Goal: Information Seeking & Learning: Learn about a topic

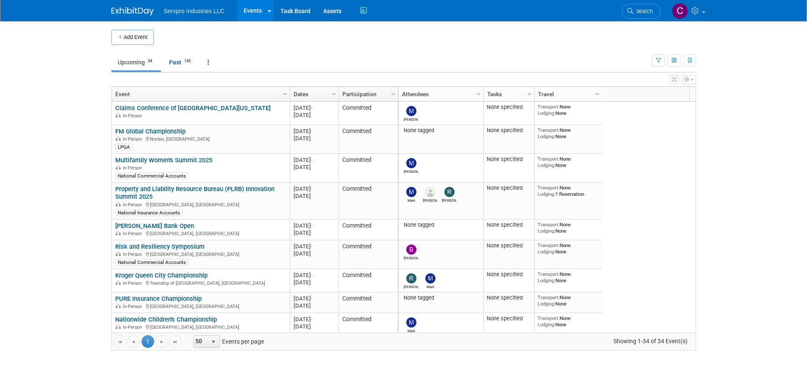
scroll to position [458, 0]
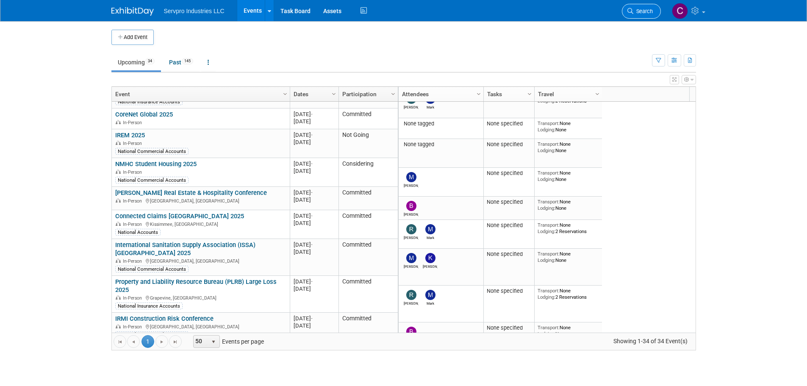
click at [644, 14] on span "Search" at bounding box center [642, 11] width 19 height 6
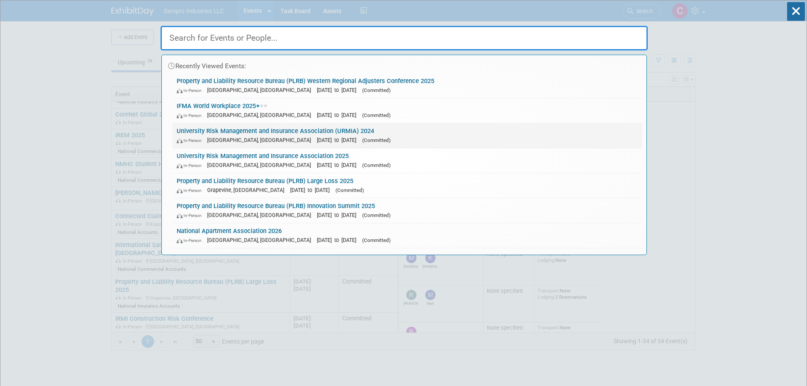
click at [284, 131] on link "University Risk Management and Insurance Association (URMIA) 2024 In-Person New…" at bounding box center [407, 135] width 470 height 25
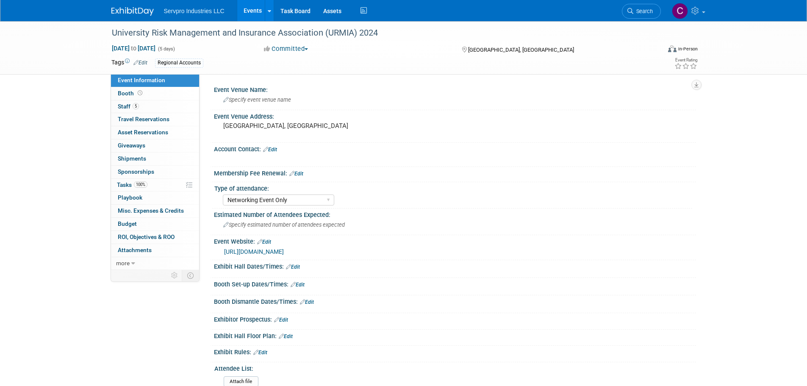
select select "Networking Event Only"
click at [125, 181] on span "Tasks 100%" at bounding box center [132, 184] width 31 height 7
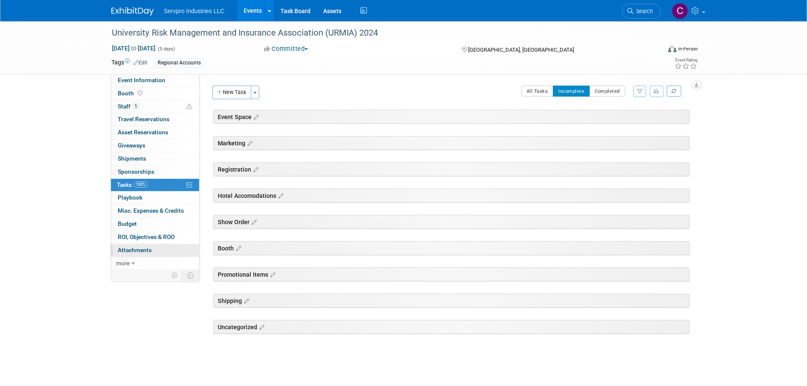
click at [128, 249] on span "Attachments 0" at bounding box center [135, 250] width 34 height 7
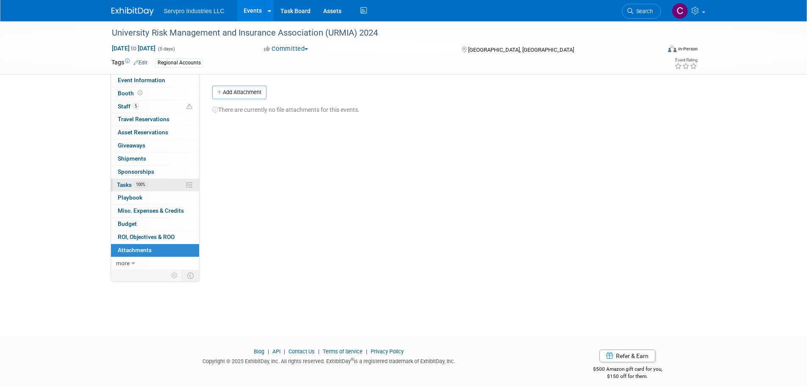
click at [123, 185] on span "Tasks 100%" at bounding box center [132, 184] width 31 height 7
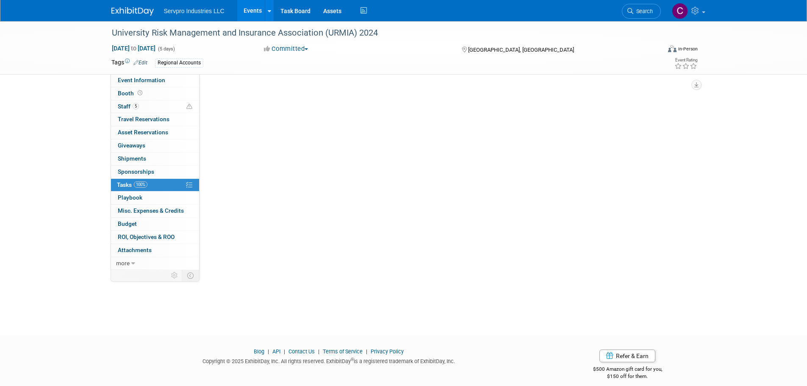
click at [123, 185] on span "Tasks 100%" at bounding box center [132, 184] width 31 height 7
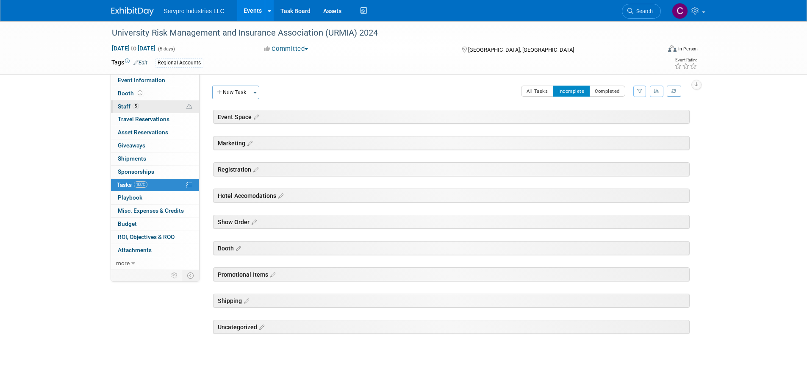
click at [128, 103] on span "Staff 5" at bounding box center [128, 106] width 21 height 7
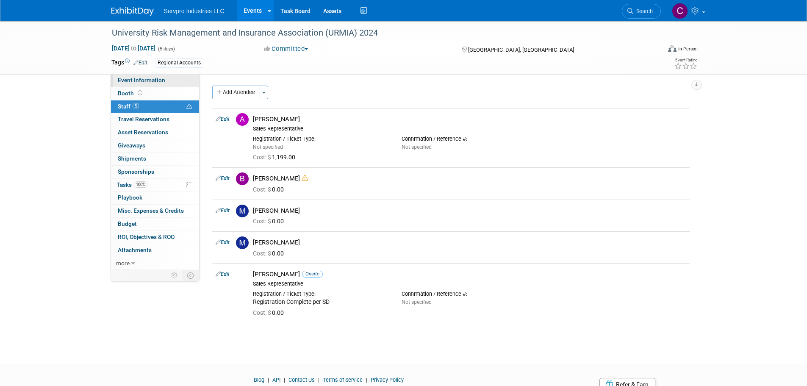
click at [129, 84] on link "Event Information" at bounding box center [155, 80] width 88 height 13
select select "Networking Event Only"
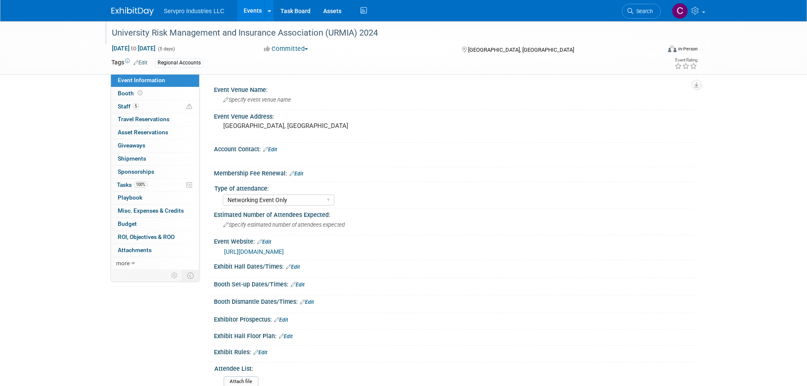
click at [281, 35] on div "University Risk Management and Insurance Association (URMIA) 2024" at bounding box center [378, 32] width 539 height 15
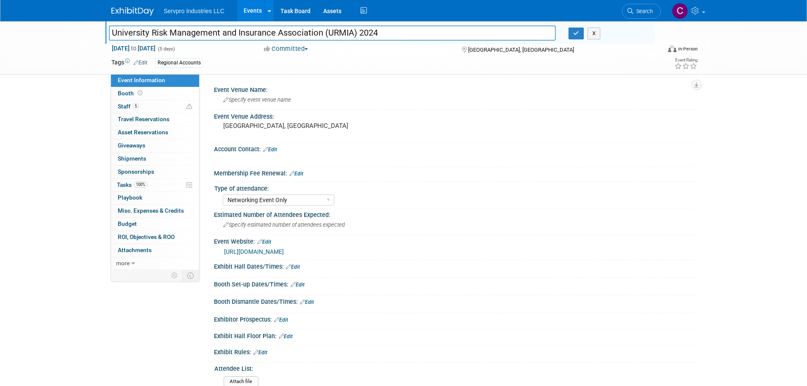
click at [281, 35] on input "University Risk Management and Insurance Association (URMIA) 2024" at bounding box center [332, 32] width 447 height 15
click at [255, 12] on link "Events" at bounding box center [252, 10] width 31 height 21
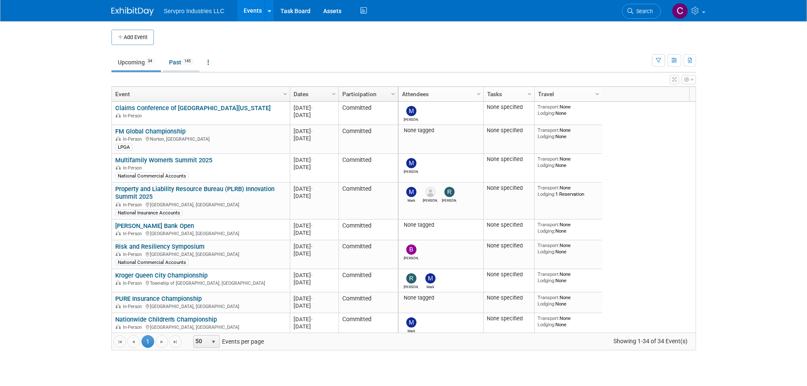
click at [175, 65] on link "Past 145" at bounding box center [181, 62] width 37 height 16
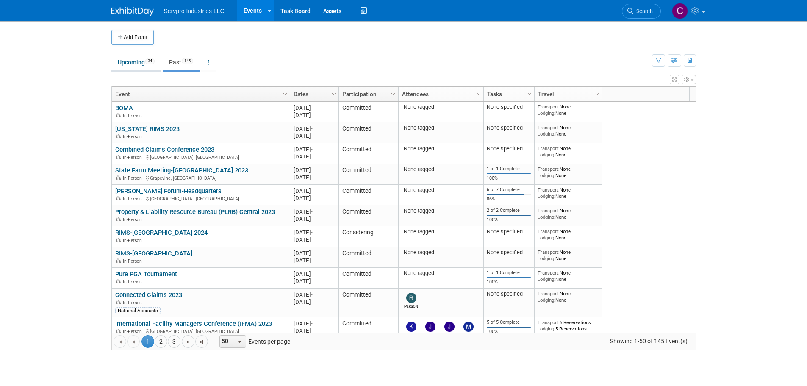
click at [144, 67] on link "Upcoming 34" at bounding box center [136, 62] width 50 height 16
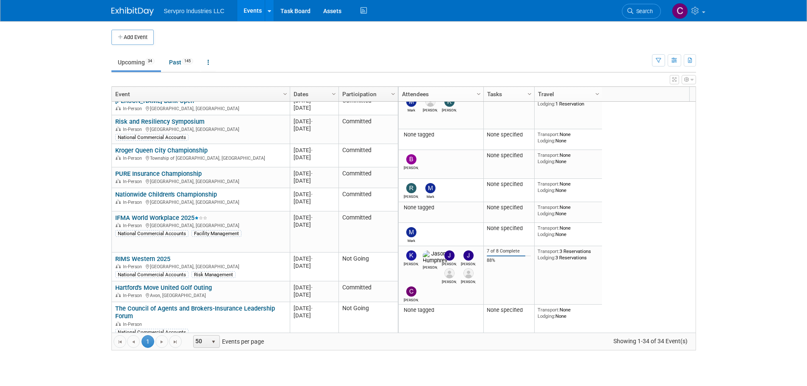
scroll to position [77, 0]
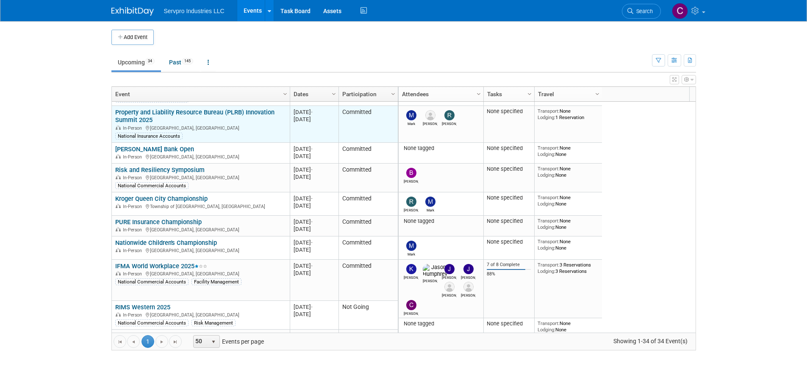
click at [229, 114] on link "Property and Liability Resource Bureau (PLRB) Innovation Summit 2025" at bounding box center [194, 116] width 159 height 16
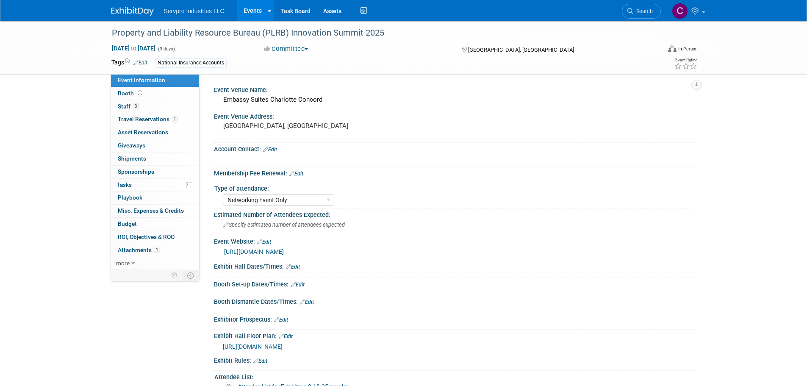
select select "Networking Event Only"
click at [130, 102] on link "3 Staff 3" at bounding box center [155, 106] width 88 height 13
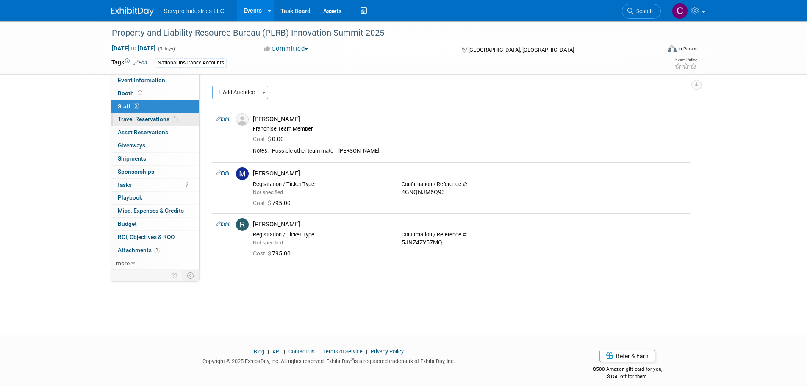
click at [155, 116] on span "Travel Reservations 1" at bounding box center [148, 119] width 60 height 7
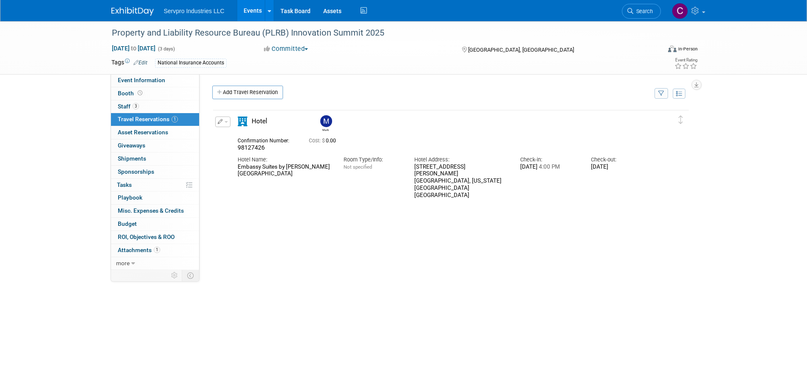
drag, startPoint x: 311, startPoint y: 175, endPoint x: 238, endPoint y: 170, distance: 73.9
click at [238, 170] on div "Embassy Suites by Hilton Charlotte Concord Golf Resort & Spa" at bounding box center [284, 171] width 93 height 14
copy div "Embassy Suites by Hilton Charlotte Concord Golf Resort & Spa"
click at [252, 33] on div "Property and Liability Resource Bureau (PLRB) Innovation Summit 2025" at bounding box center [378, 32] width 539 height 15
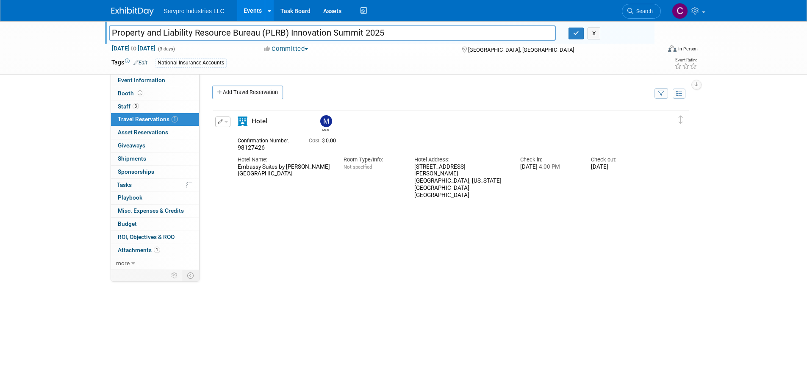
click at [252, 33] on input "Property and Liability Resource Bureau (PLRB) Innovation Summit 2025" at bounding box center [332, 32] width 447 height 15
click at [313, 65] on div "National Insurance Accounts" at bounding box center [376, 62] width 443 height 9
drag, startPoint x: 115, startPoint y: 107, endPoint x: 314, endPoint y: 213, distance: 225.0
drag, startPoint x: 258, startPoint y: 13, endPoint x: 244, endPoint y: 14, distance: 13.6
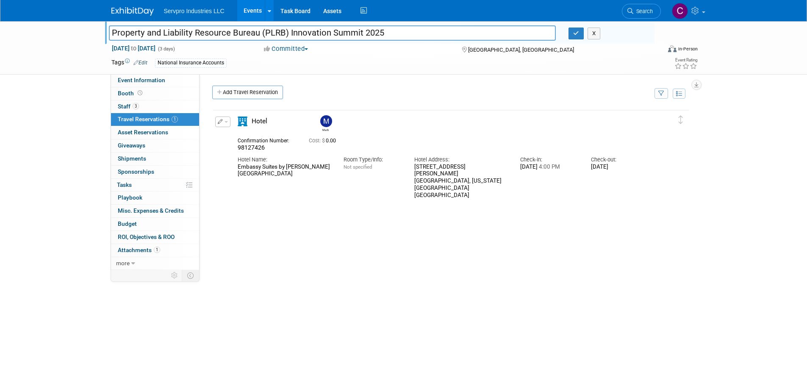
click at [244, 14] on link "Events" at bounding box center [252, 10] width 31 height 21
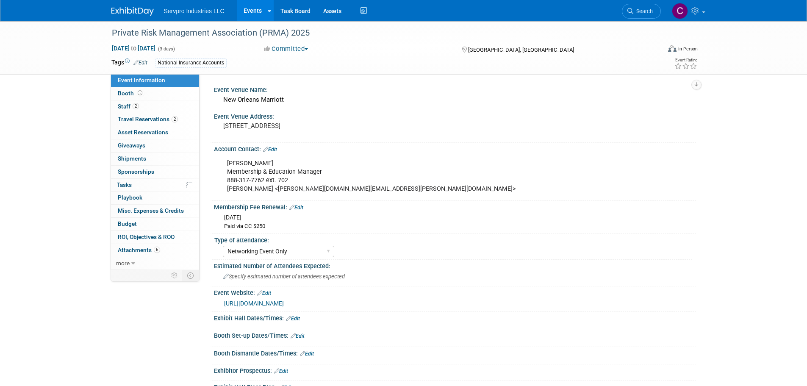
select select "Networking Event Only"
click at [125, 107] on span "Staff 2" at bounding box center [128, 106] width 21 height 7
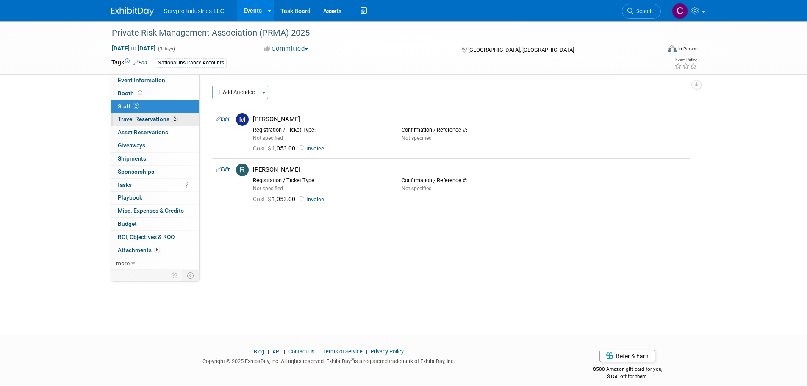
click at [143, 119] on span "Travel Reservations 2" at bounding box center [148, 119] width 60 height 7
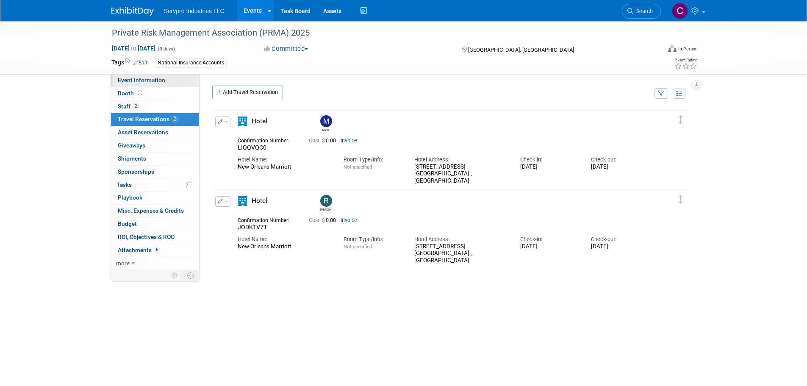
click at [131, 81] on span "Event Information" at bounding box center [141, 80] width 47 height 7
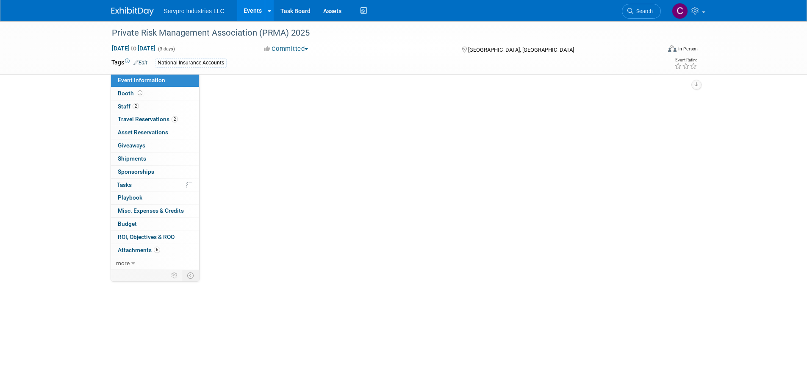
select select "Networking Event Only"
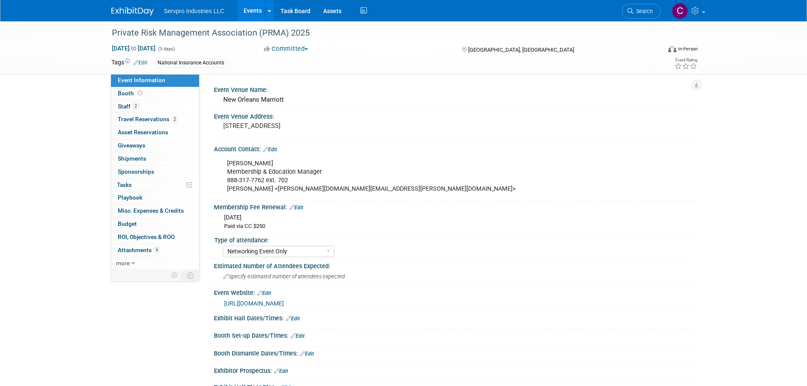
drag, startPoint x: 127, startPoint y: 117, endPoint x: 102, endPoint y: 125, distance: 26.0
click at [102, 125] on div "Private Risk Management Association (PRMA) 2025 Oct 19, 2025 to Oct 21, 2025 (3…" at bounding box center [403, 303] width 807 height 565
drag, startPoint x: 120, startPoint y: 123, endPoint x: 125, endPoint y: 105, distance: 18.5
click at [125, 105] on span "Staff 2" at bounding box center [128, 106] width 21 height 7
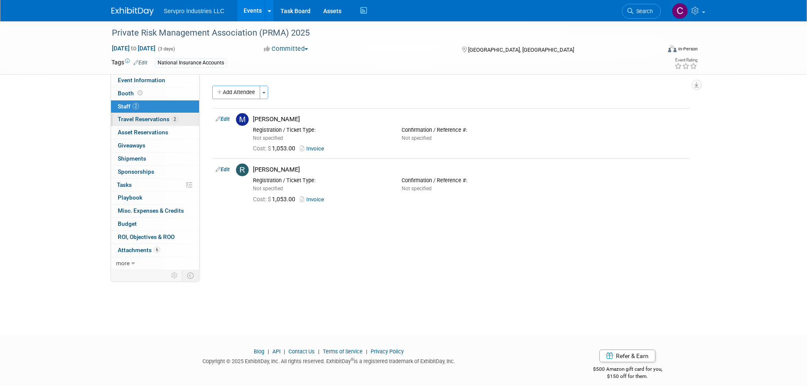
click at [125, 117] on span "Travel Reservations 2" at bounding box center [148, 119] width 60 height 7
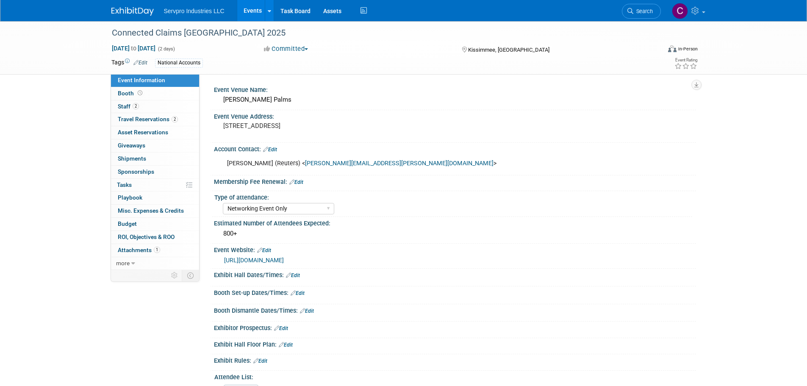
select select "Networking Event Only"
click at [124, 106] on span "Staff 2" at bounding box center [128, 106] width 21 height 7
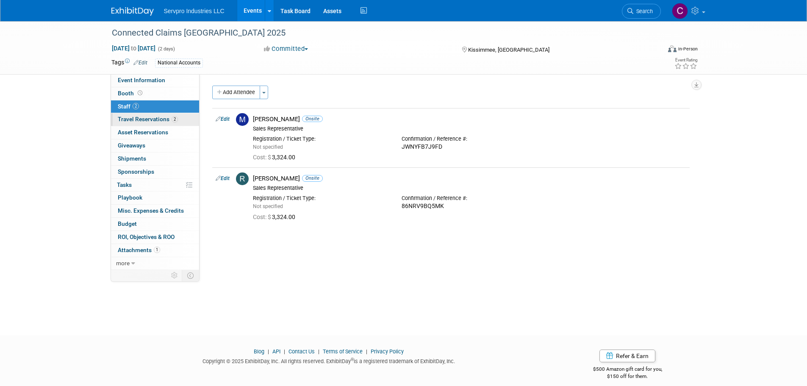
click at [137, 117] on span "Travel Reservations 2" at bounding box center [148, 119] width 60 height 7
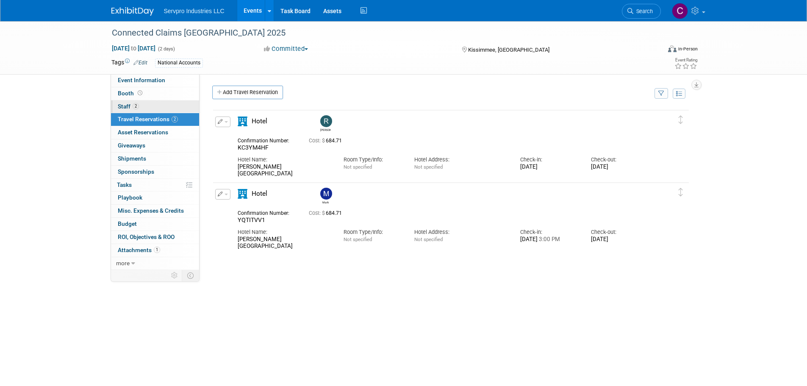
click at [125, 106] on span "Staff 2" at bounding box center [128, 106] width 21 height 7
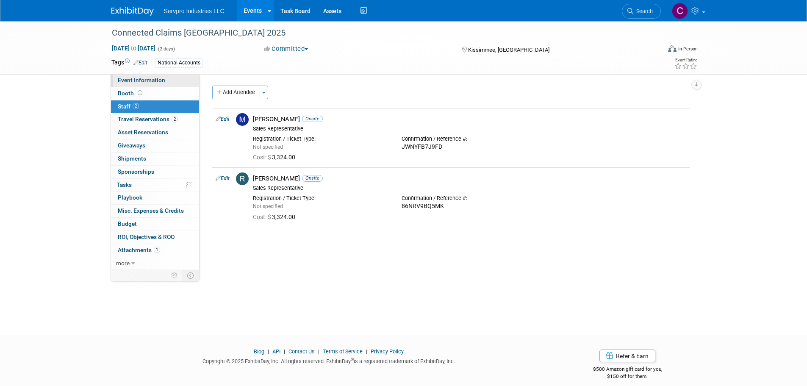
click at [137, 79] on span "Event Information" at bounding box center [141, 80] width 47 height 7
select select "Networking Event Only"
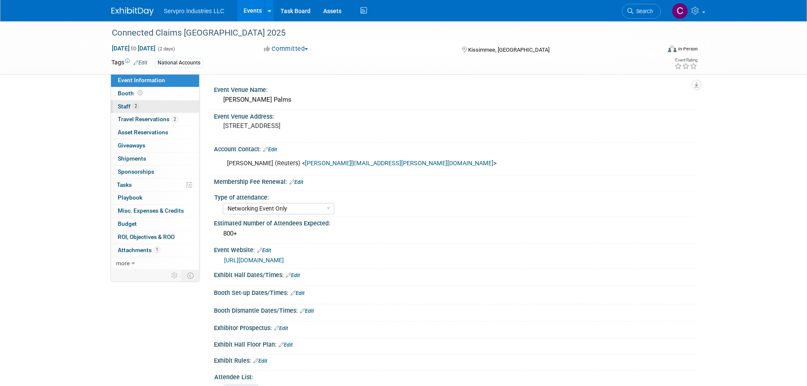
click at [139, 107] on link "2 Staff 2" at bounding box center [155, 106] width 88 height 13
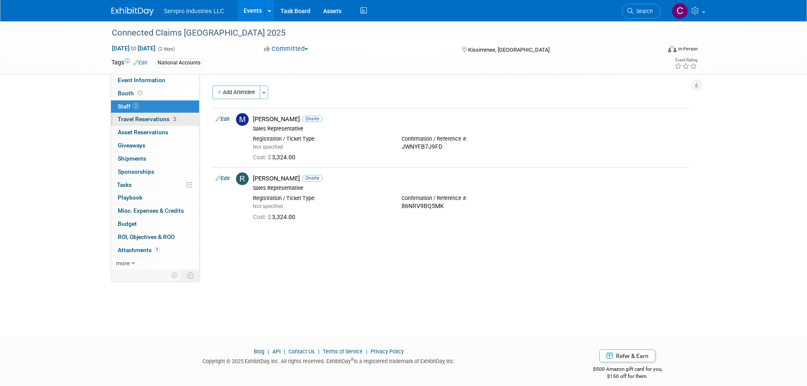
click at [137, 118] on span "Travel Reservations 2" at bounding box center [148, 119] width 60 height 7
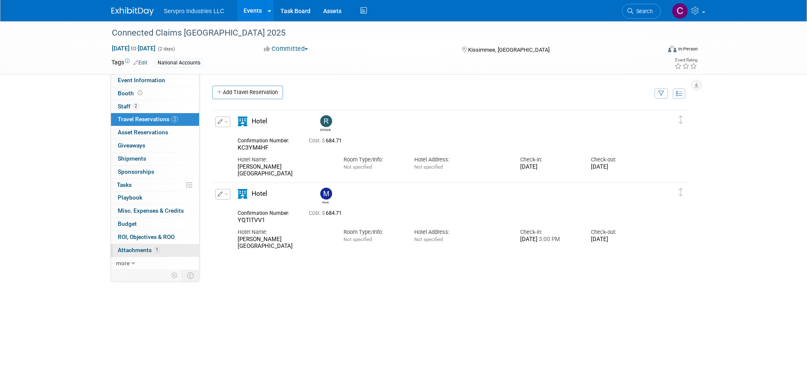
click at [138, 251] on span "Attachments 1" at bounding box center [139, 250] width 42 height 7
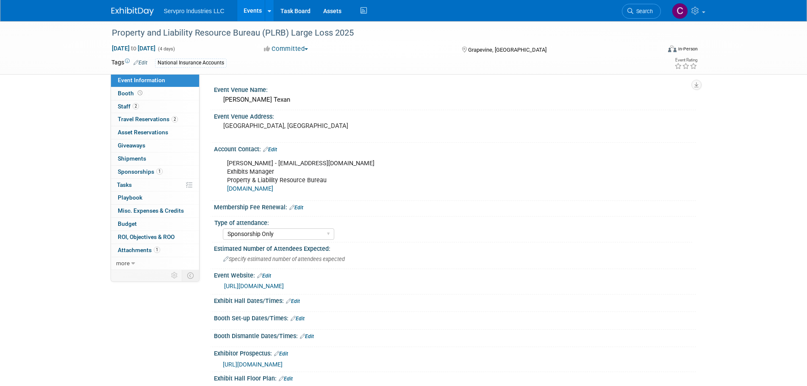
select select "Sponsorship Only"
click at [125, 105] on span "Staff 2" at bounding box center [128, 106] width 21 height 7
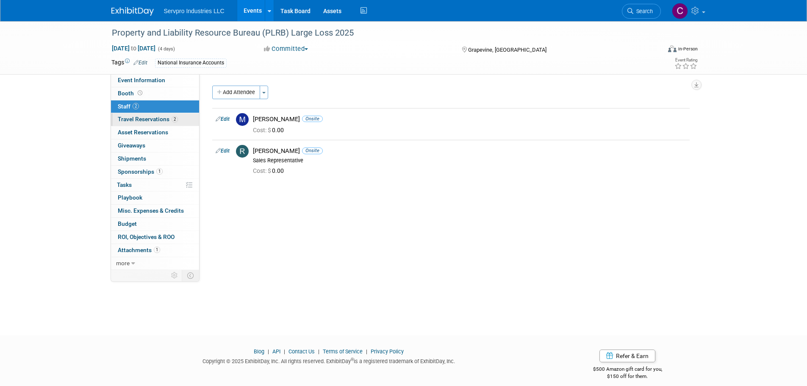
click at [153, 121] on span "Travel Reservations 2" at bounding box center [148, 119] width 60 height 7
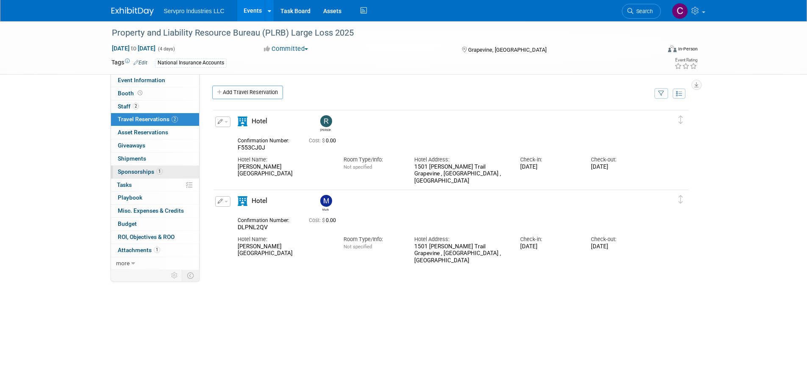
click at [128, 170] on span "Sponsorships 1" at bounding box center [140, 171] width 45 height 7
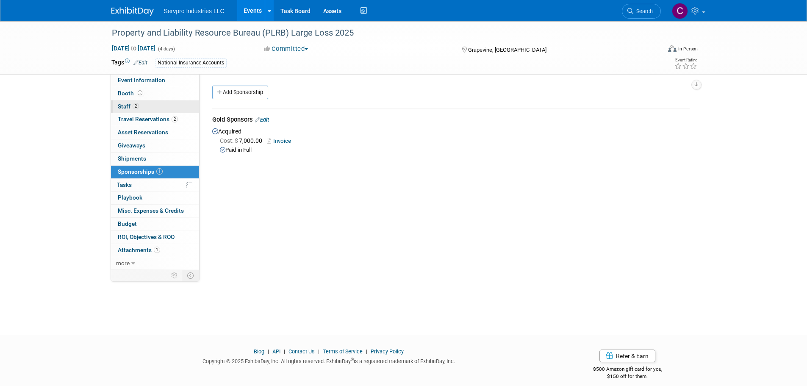
click at [144, 112] on link "2 Staff 2" at bounding box center [155, 106] width 88 height 13
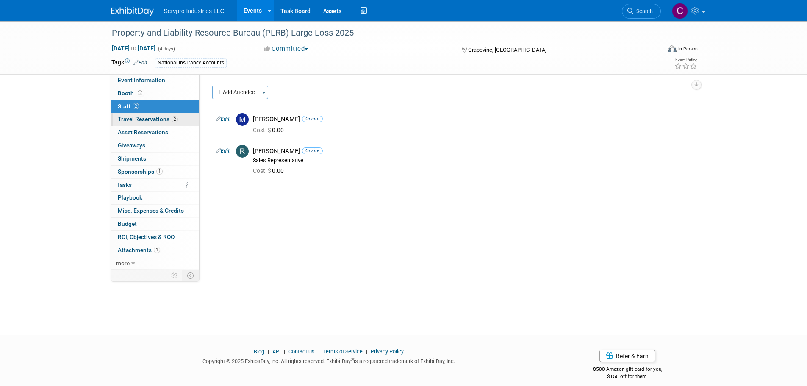
click at [141, 120] on span "Travel Reservations 2" at bounding box center [148, 119] width 60 height 7
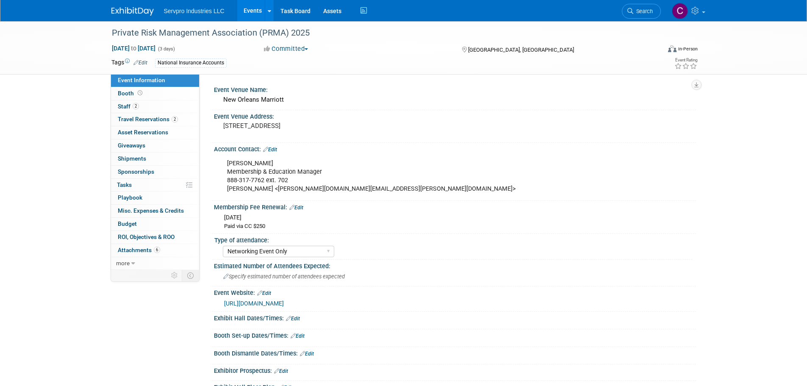
select select "Networking Event Only"
click at [252, 301] on link "https://prmasummit.org/" at bounding box center [254, 303] width 60 height 7
click at [144, 115] on link "2 Travel Reservations 2" at bounding box center [155, 119] width 88 height 13
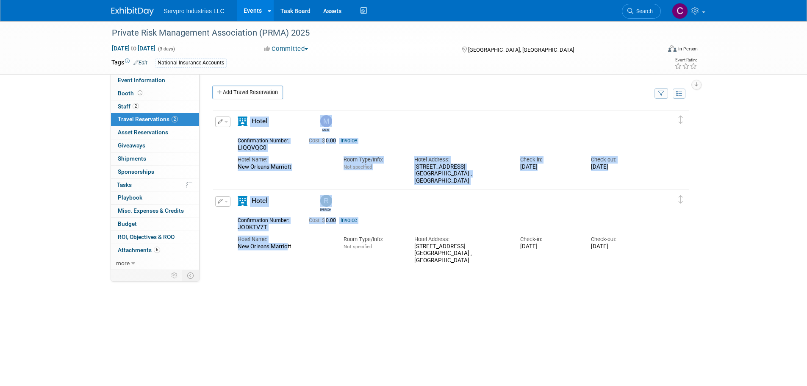
drag, startPoint x: 284, startPoint y: 263, endPoint x: -197, endPoint y: 150, distance: 494.3
click at [0, 150] on html "Servpro Industries LLC Events Add Event Bulk Upload Events Shareable Event Boar…" at bounding box center [403, 193] width 807 height 386
click at [215, 159] on div "Edit Reservation Mark LIQQVQC0" at bounding box center [444, 151] width 463 height 68
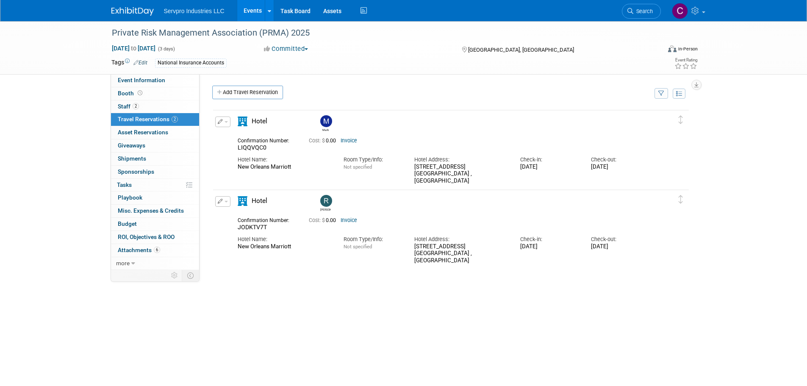
click at [254, 10] on link "Events" at bounding box center [252, 10] width 31 height 21
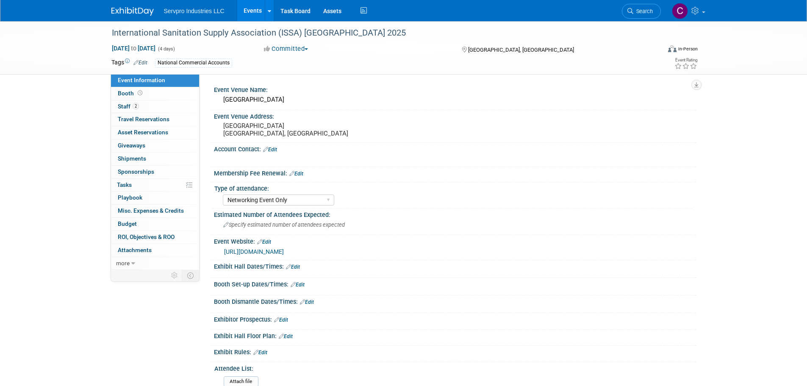
select select "Networking Event Only"
click at [125, 220] on span "Budget" at bounding box center [127, 223] width 19 height 7
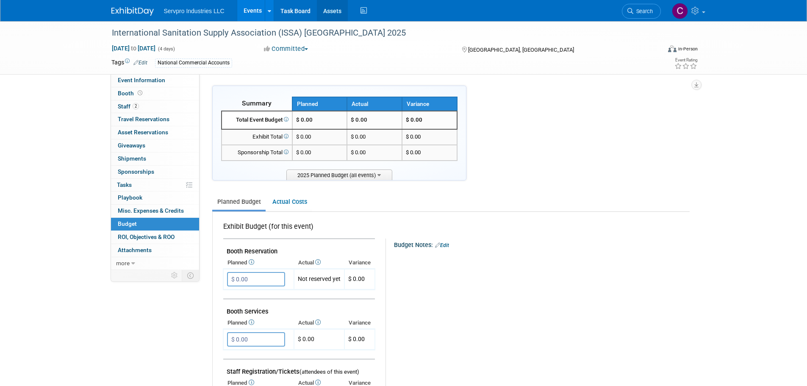
click at [326, 8] on link "Assets" at bounding box center [332, 10] width 31 height 21
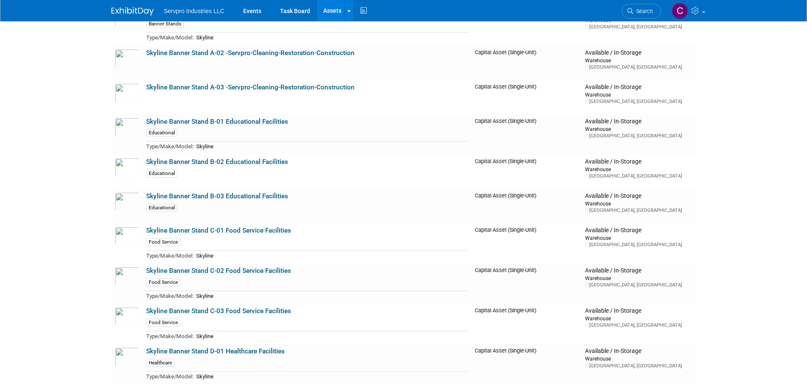
scroll to position [1911, 0]
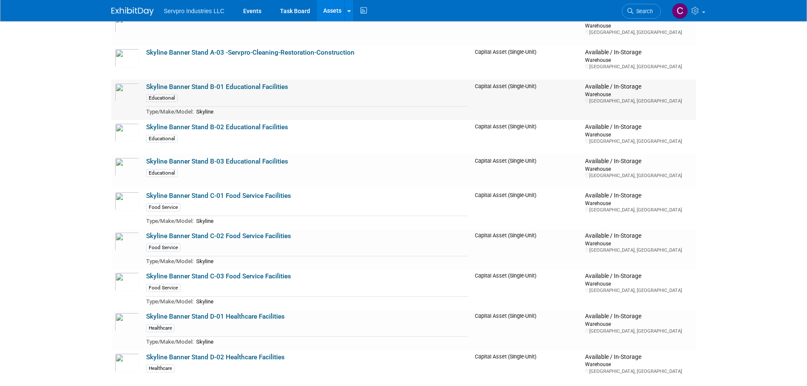
click at [223, 87] on link "Skyline Banner Stand B-01 Educational Facilities" at bounding box center [217, 87] width 142 height 8
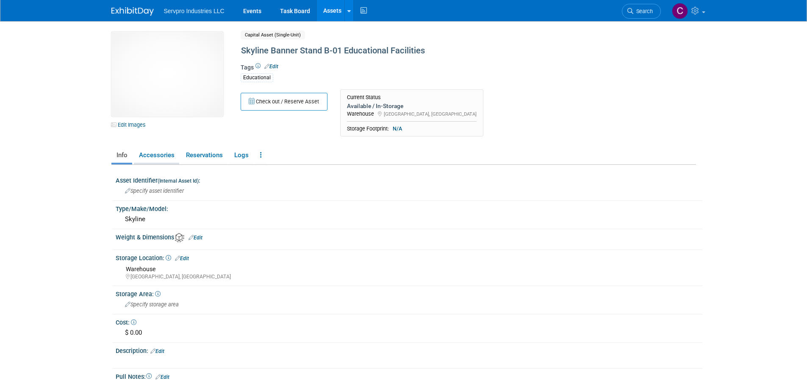
click at [165, 156] on link "Accessories" at bounding box center [156, 155] width 45 height 15
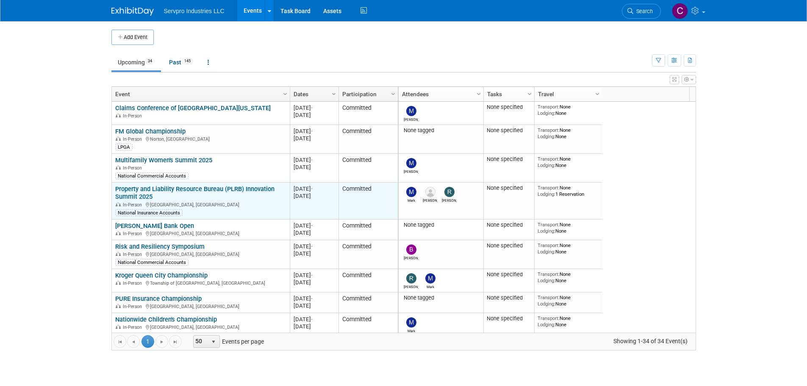
click at [194, 186] on link "Property and Liability Resource Bureau (PLRB) Innovation Summit 2025" at bounding box center [194, 193] width 159 height 16
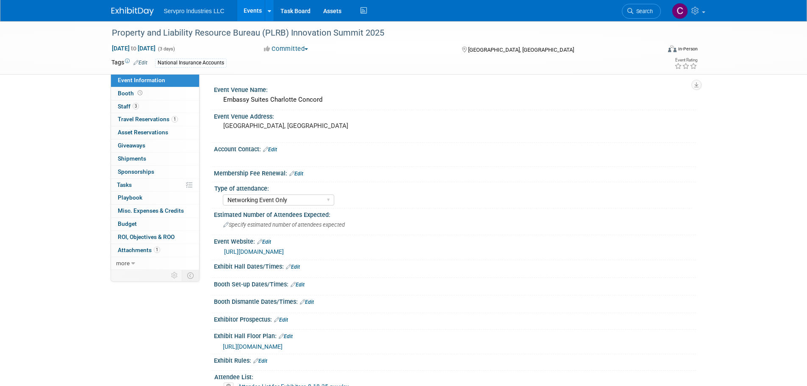
select select "Networking Event Only"
click at [133, 119] on span "Travel Reservations 1" at bounding box center [148, 119] width 60 height 7
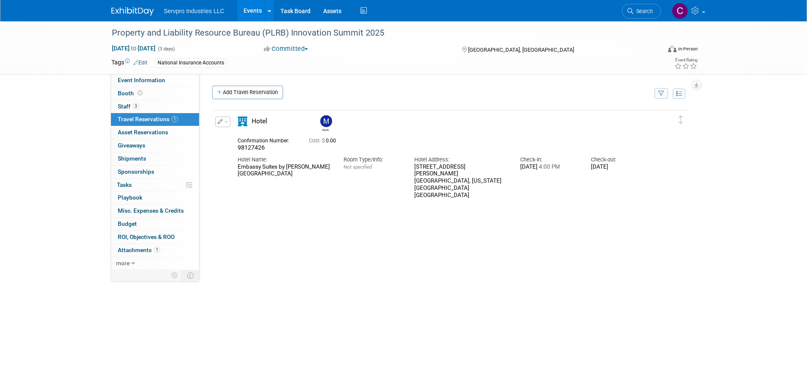
click at [259, 145] on span "98127426" at bounding box center [251, 147] width 27 height 7
click at [181, 14] on span "Servpro Industries LLC" at bounding box center [194, 11] width 61 height 7
click at [135, 9] on img at bounding box center [132, 11] width 42 height 8
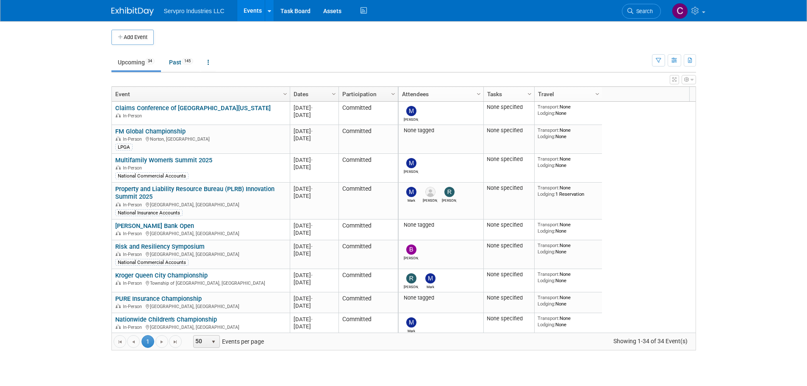
drag, startPoint x: 386, startPoint y: 0, endPoint x: 299, endPoint y: 43, distance: 96.6
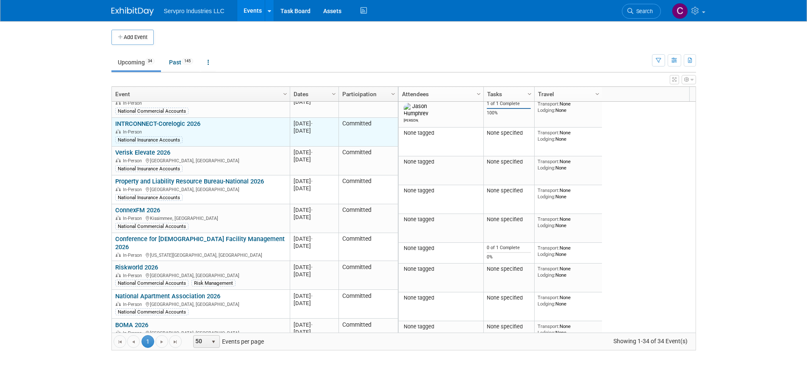
click at [158, 120] on link "INTRCONNECT-Corelogic 2026" at bounding box center [157, 124] width 85 height 8
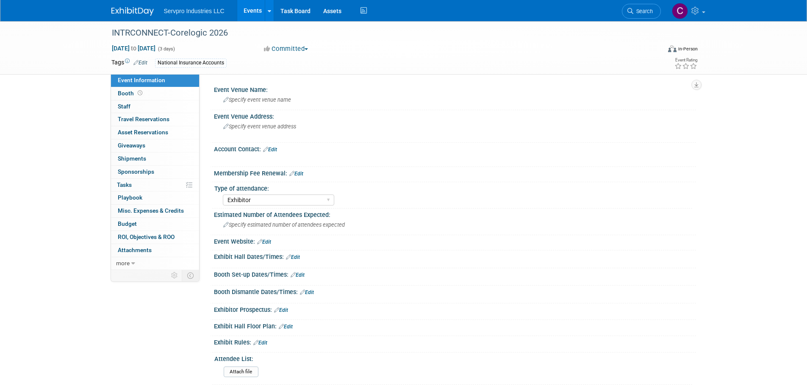
select select "Exhibitor"
click at [131, 250] on span "Attachments 0" at bounding box center [135, 250] width 34 height 7
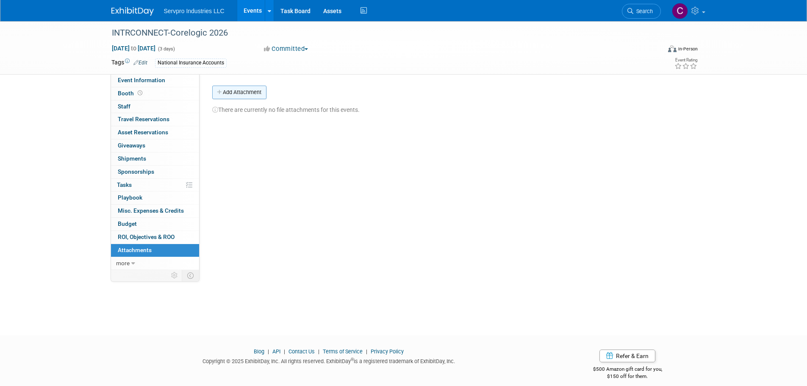
click at [236, 93] on button "Add Attachment" at bounding box center [239, 93] width 54 height 14
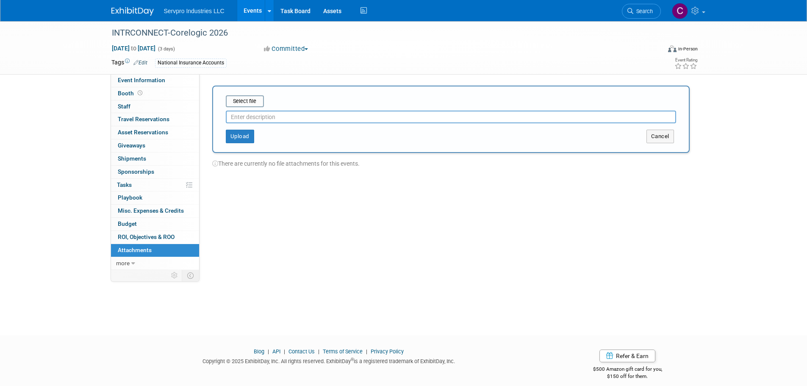
click at [250, 115] on input "text" at bounding box center [451, 117] width 450 height 13
click at [244, 101] on input "file" at bounding box center [212, 101] width 101 height 10
type input "Contract Signed"
click at [236, 137] on button "Upload" at bounding box center [240, 133] width 28 height 14
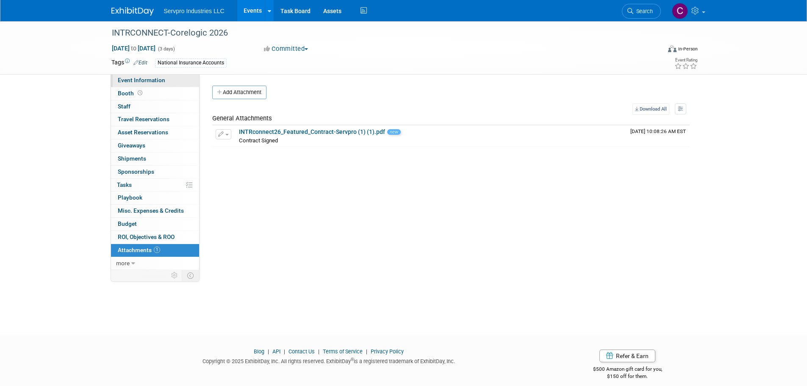
click at [138, 80] on span "Event Information" at bounding box center [141, 80] width 47 height 7
select select "Exhibitor"
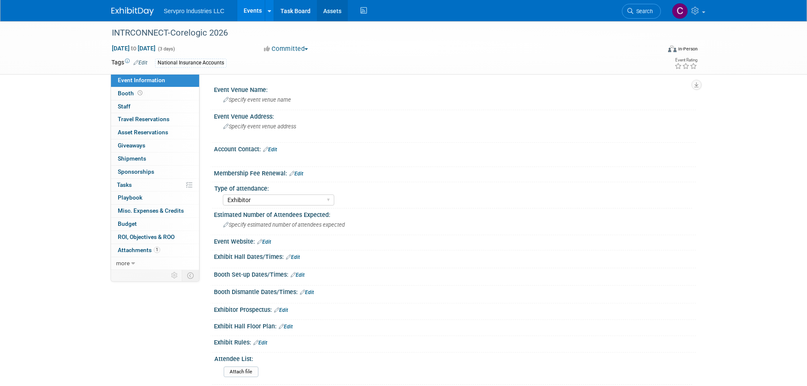
click at [326, 6] on link "Assets" at bounding box center [332, 10] width 31 height 21
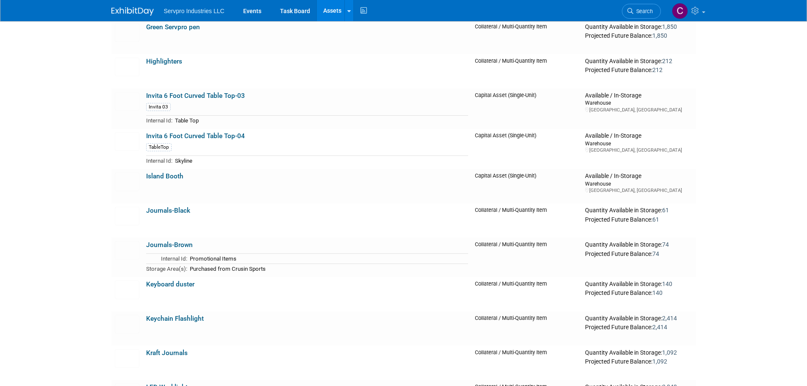
scroll to position [709, 0]
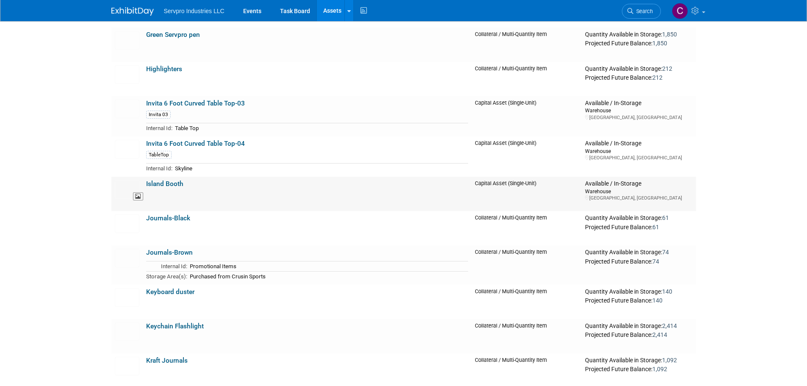
click at [124, 190] on img at bounding box center [127, 189] width 25 height 19
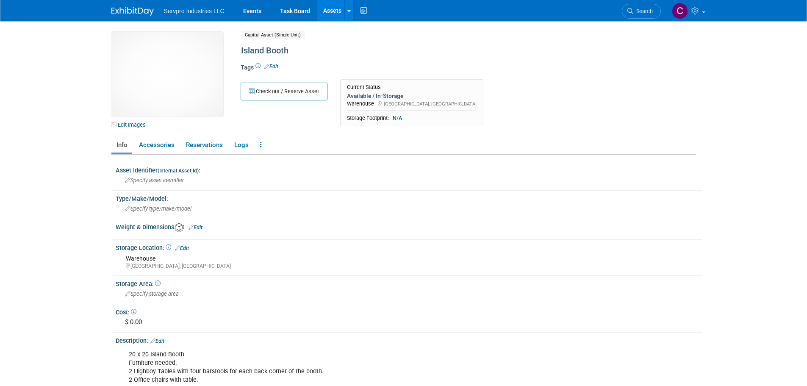
click at [126, 194] on div "Type/Make/Model:" at bounding box center [409, 197] width 587 height 11
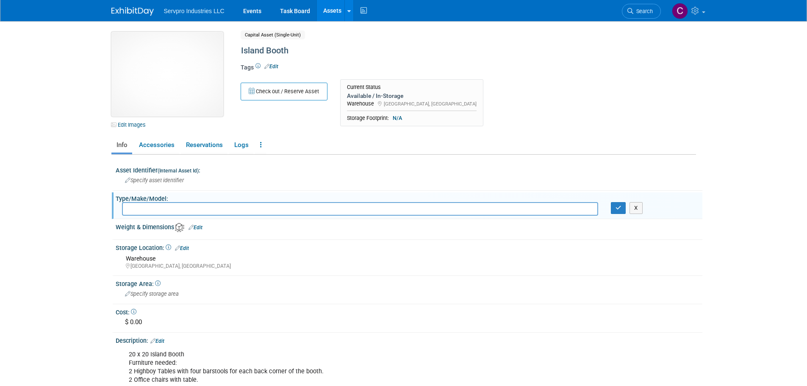
click at [179, 98] on img at bounding box center [167, 74] width 112 height 85
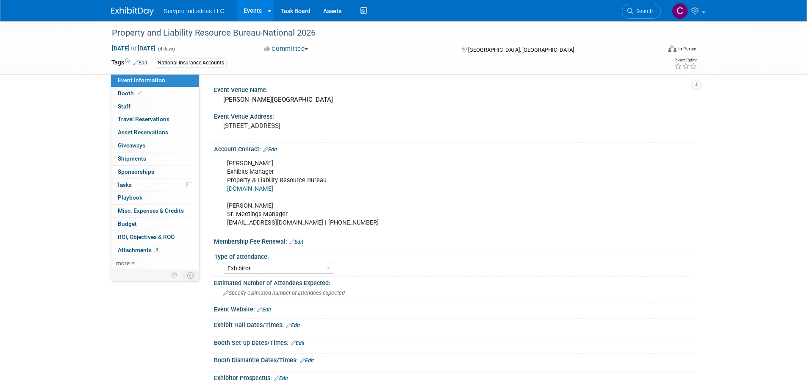
select select "Exhibitor"
click at [125, 92] on span "Booth" at bounding box center [131, 93] width 26 height 7
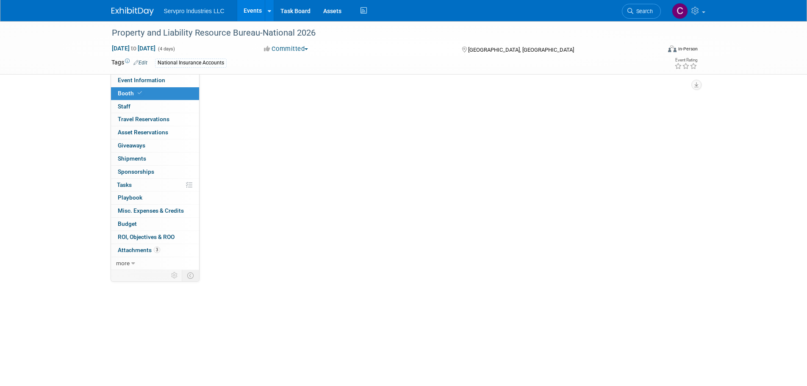
select select "Island Booth"
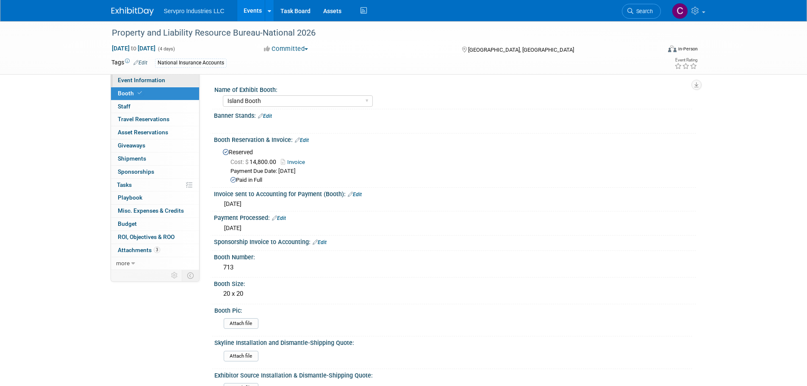
click at [138, 80] on span "Event Information" at bounding box center [141, 80] width 47 height 7
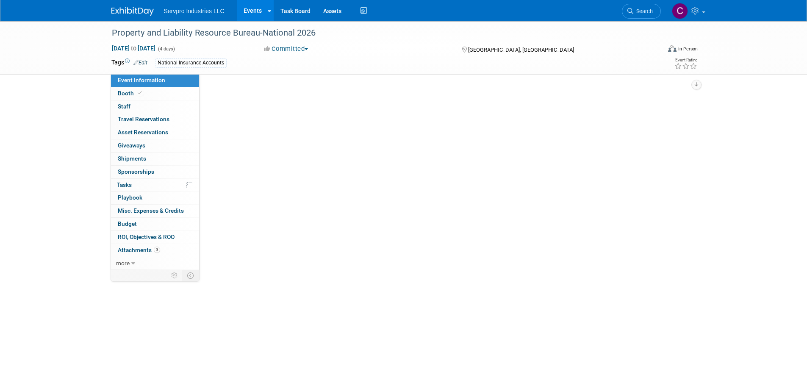
select select "Exhibitor"
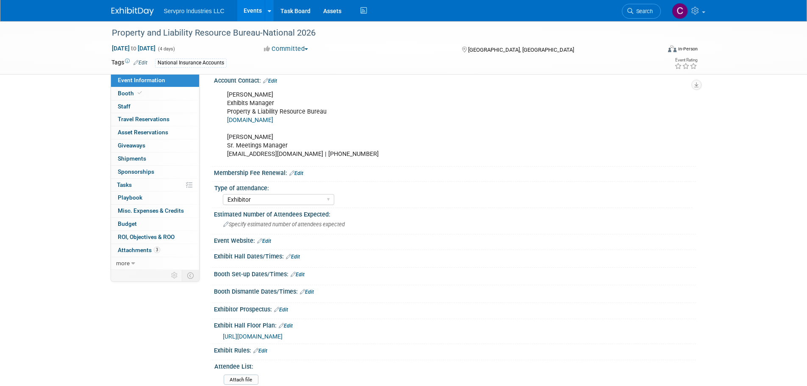
scroll to position [97, 0]
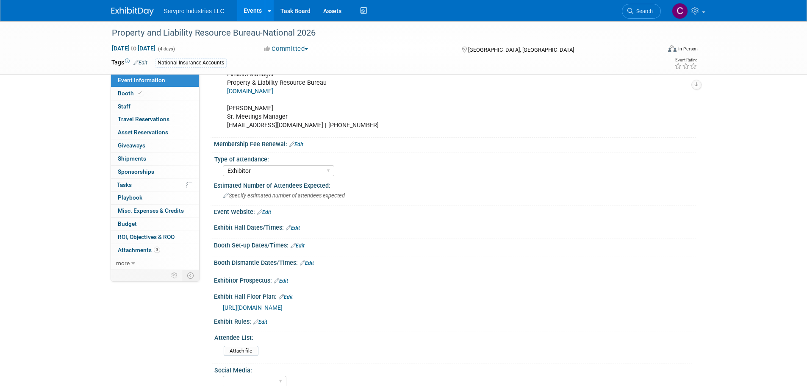
click at [279, 306] on span "https://plrb.expocad.com/Exhibitor/ResourceCenter" at bounding box center [253, 307] width 60 height 7
click at [183, 8] on span "Servpro Industries LLC" at bounding box center [194, 11] width 61 height 7
click at [136, 12] on img at bounding box center [132, 11] width 42 height 8
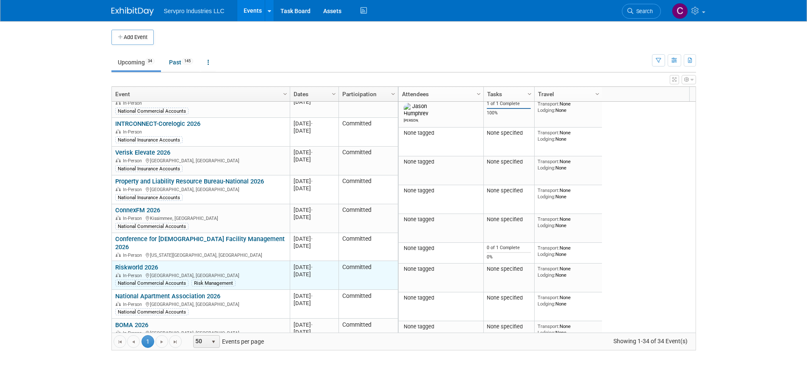
click at [144, 264] on link "Riskworld 2026" at bounding box center [136, 268] width 43 height 8
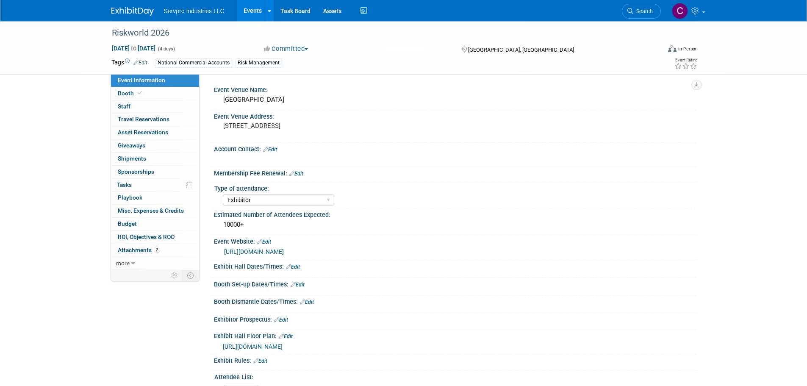
select select "Exhibitor"
click at [274, 345] on span "[URL][DOMAIN_NAME]" at bounding box center [253, 346] width 60 height 7
drag, startPoint x: 202, startPoint y: 10, endPoint x: 140, endPoint y: 11, distance: 61.9
click at [140, 11] on img at bounding box center [132, 11] width 42 height 8
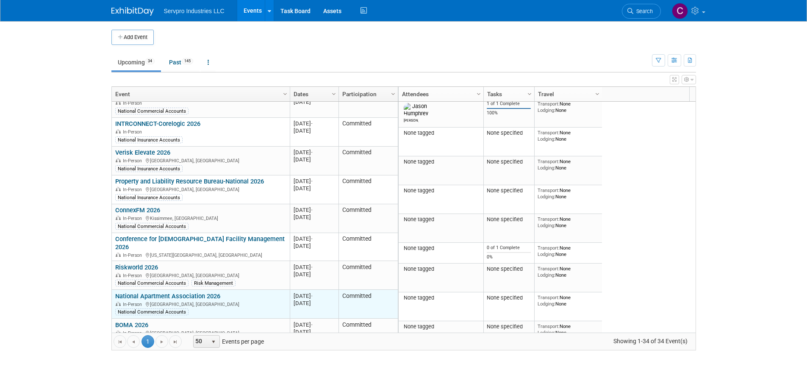
click at [203, 292] on link "National Apartment Association 2026" at bounding box center [167, 296] width 105 height 8
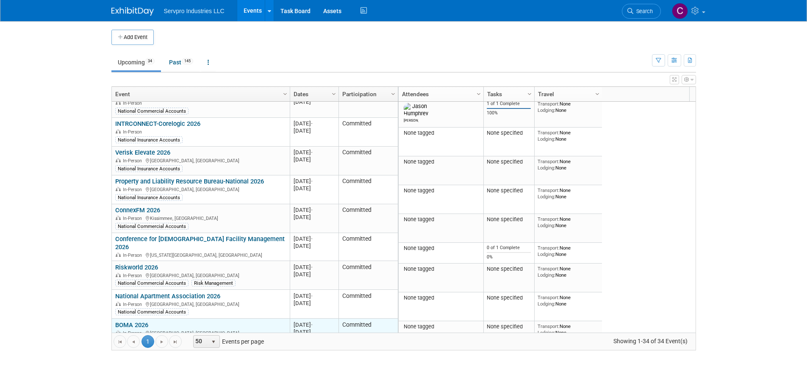
click at [141, 321] on link "BOMA 2026" at bounding box center [131, 325] width 33 height 8
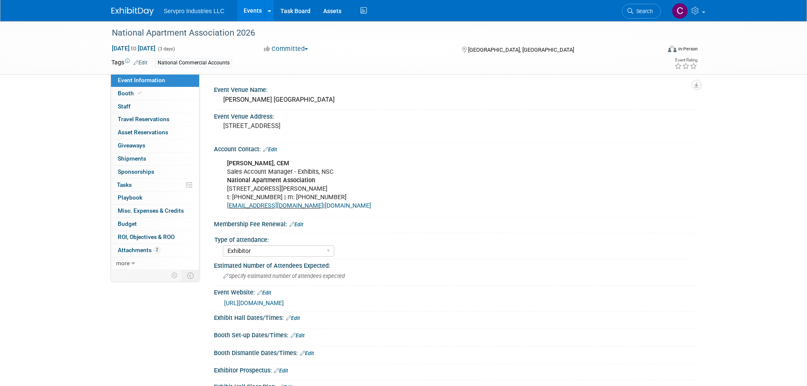
select select "Exhibitor"
click at [127, 94] on span "Booth" at bounding box center [131, 93] width 26 height 7
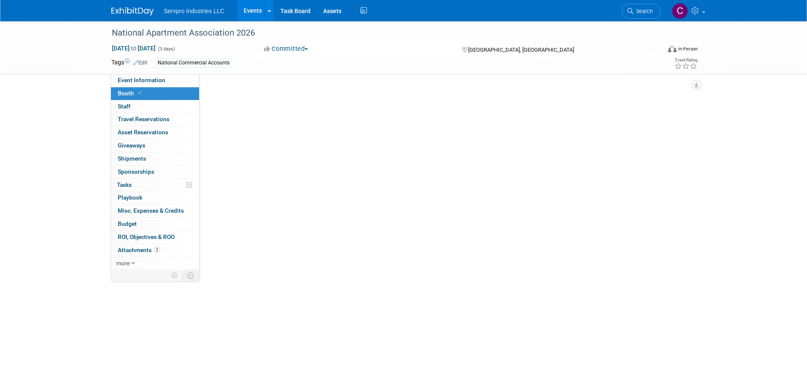
select select "Island Booth"
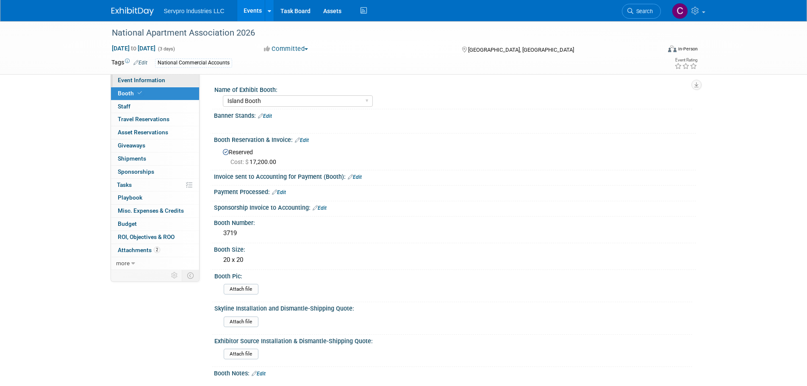
click at [140, 77] on span "Event Information" at bounding box center [141, 80] width 47 height 7
select select "Exhibitor"
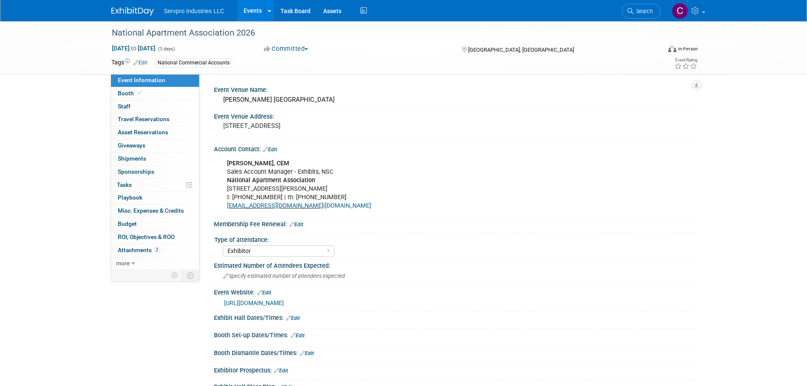
click at [279, 302] on link "https://naahq.org/events/apartmentalize" at bounding box center [254, 303] width 60 height 7
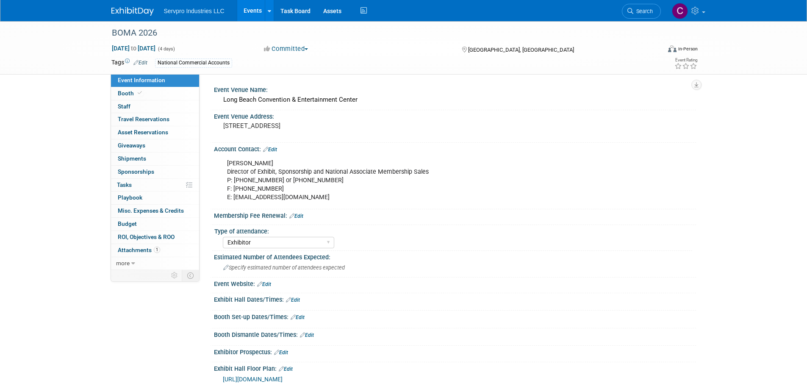
select select "Exhibitor"
click at [128, 93] on span "Booth" at bounding box center [131, 93] width 26 height 7
select select "Tradewinds Immerse Popup 10 Foot Banner Stand"
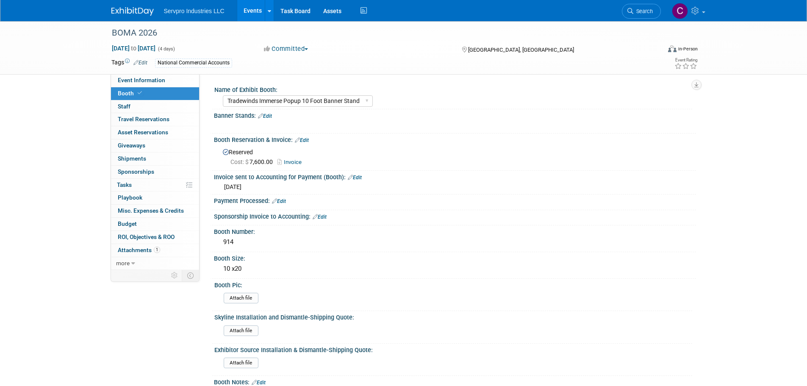
click at [130, 9] on img at bounding box center [132, 11] width 42 height 8
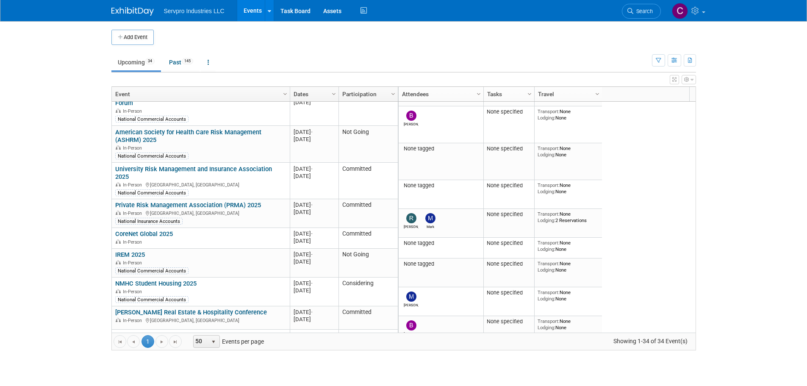
scroll to position [186, 0]
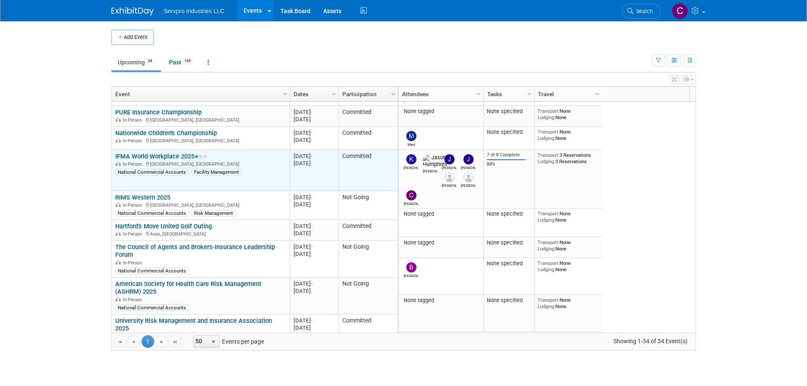
click at [141, 154] on link "IFMA World Workplace 2025" at bounding box center [161, 157] width 92 height 8
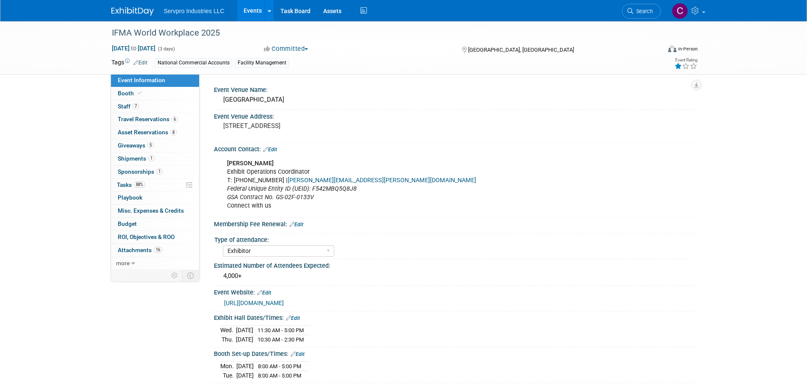
select select "Exhibitor"
select select "Linked In"
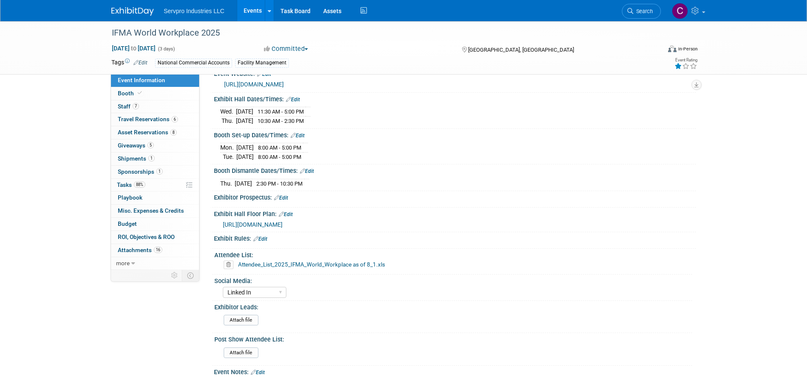
scroll to position [229, 0]
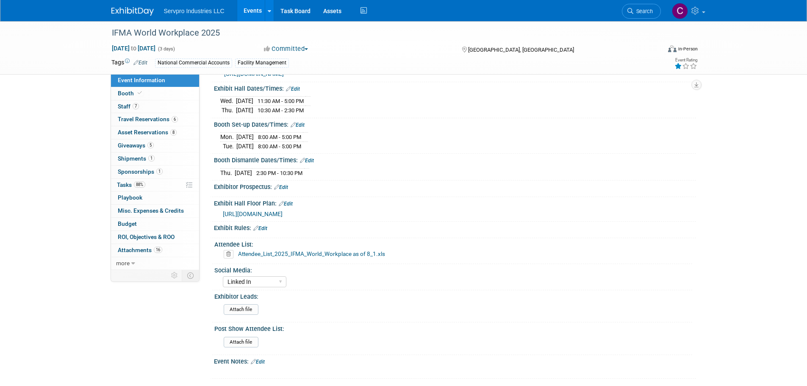
click at [283, 211] on span "https://ifmaww25.mapyourshow.com/8_0/exhview/index.cfm" at bounding box center [253, 214] width 60 height 7
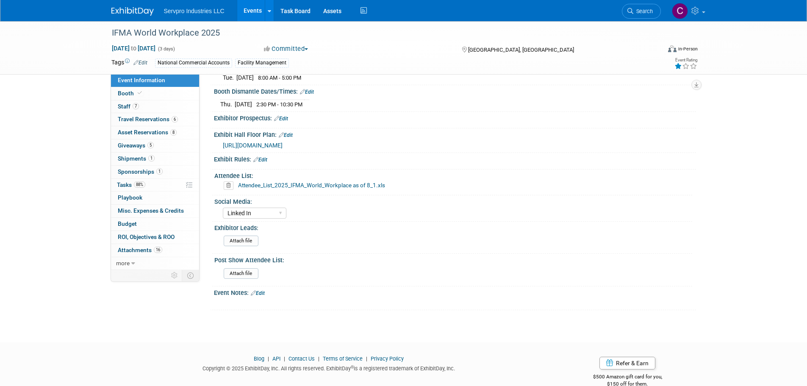
scroll to position [312, 0]
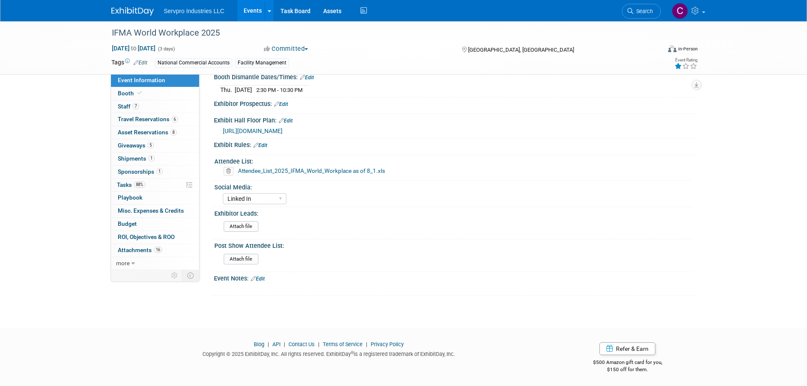
click at [262, 274] on div "Event Notes: Edit" at bounding box center [455, 277] width 482 height 11
click at [262, 276] on link "Edit" at bounding box center [258, 279] width 14 height 6
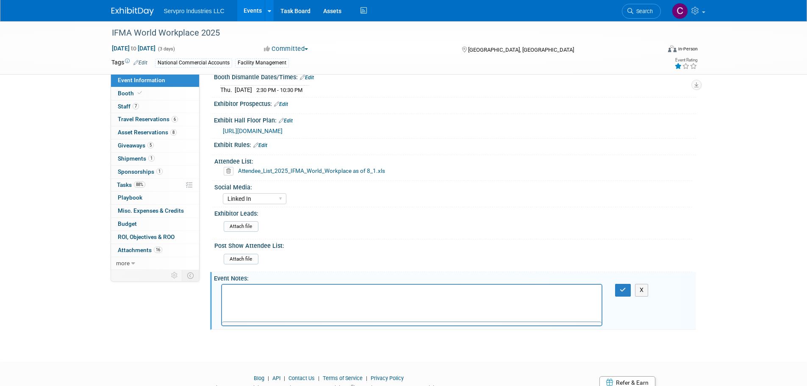
scroll to position [0, 0]
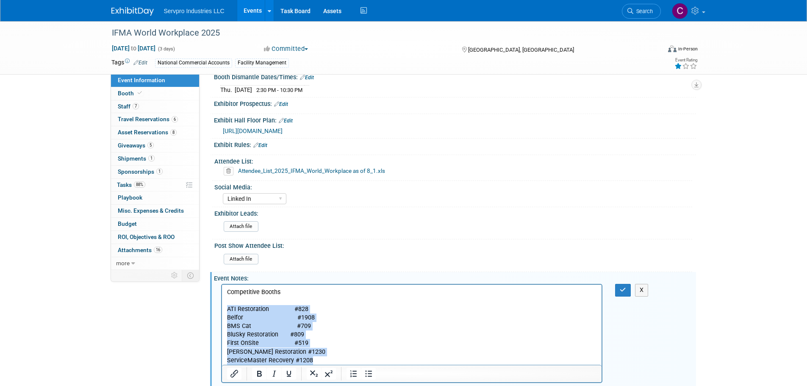
drag, startPoint x: 317, startPoint y: 360, endPoint x: 222, endPoint y: 310, distance: 107.3
click at [222, 310] on html "Competitive Booths ATI Restoration #828 Belfor #1908 BMS Cat #709 BluSky Restor…" at bounding box center [412, 325] width 380 height 80
click at [351, 370] on icon "Numbered list" at bounding box center [353, 373] width 6 height 7
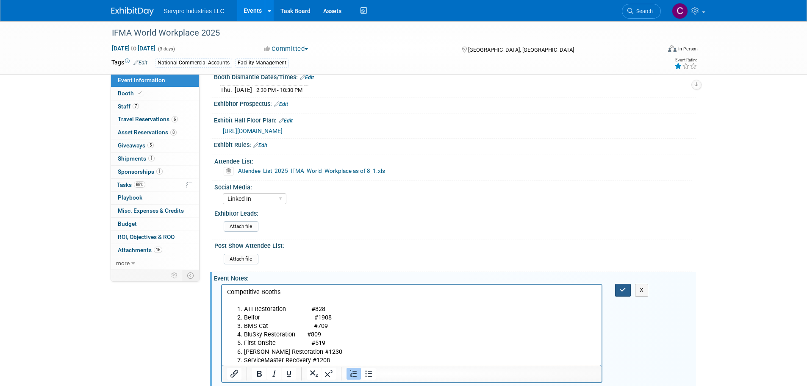
click at [622, 287] on icon "button" at bounding box center [623, 290] width 6 height 6
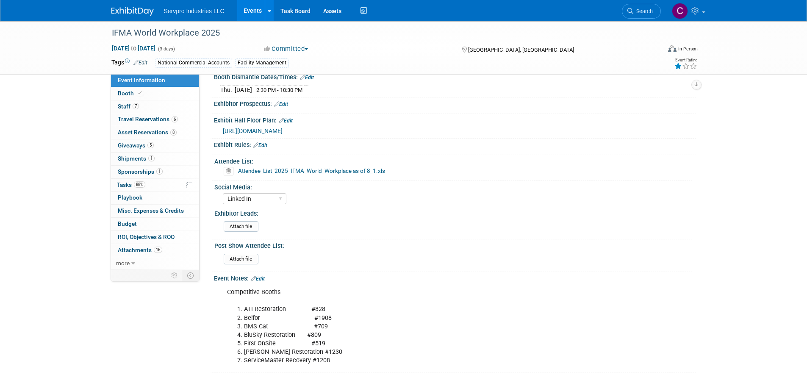
click at [622, 286] on div "Competitive Booths ATI Restoration #828 Belfor #1908 BMS Cat #709 BluSky Restor…" at bounding box center [455, 326] width 482 height 88
click at [255, 11] on link "Events" at bounding box center [252, 10] width 31 height 21
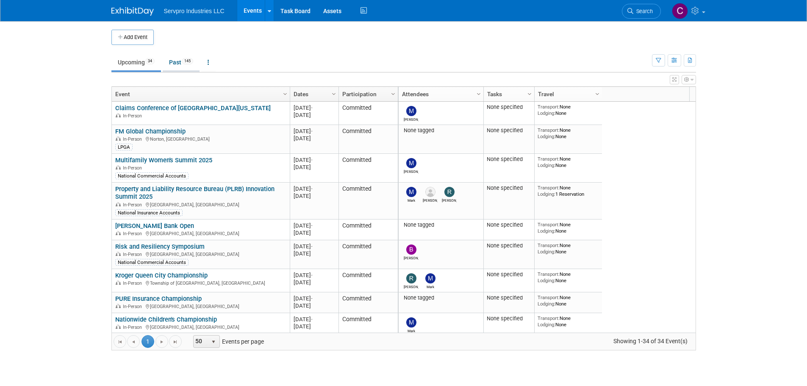
click at [176, 59] on link "Past 145" at bounding box center [181, 62] width 37 height 16
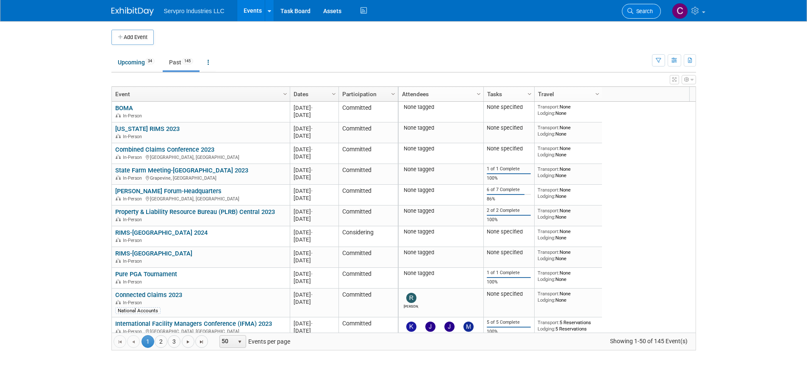
click at [644, 10] on span "Search" at bounding box center [642, 11] width 19 height 6
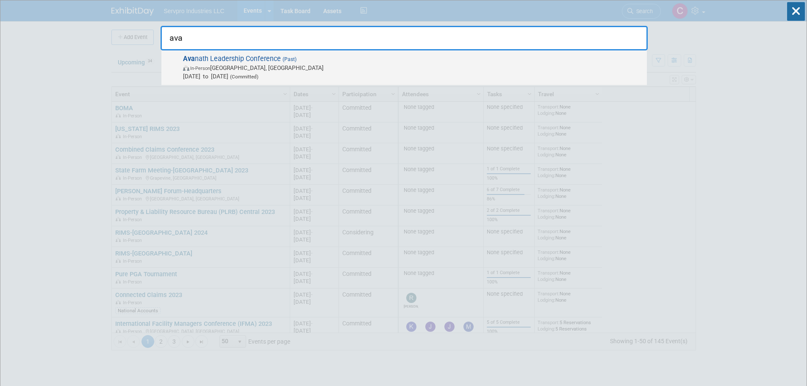
type input "ava"
click at [241, 64] on span "In-Person Irvine, CA" at bounding box center [413, 68] width 460 height 8
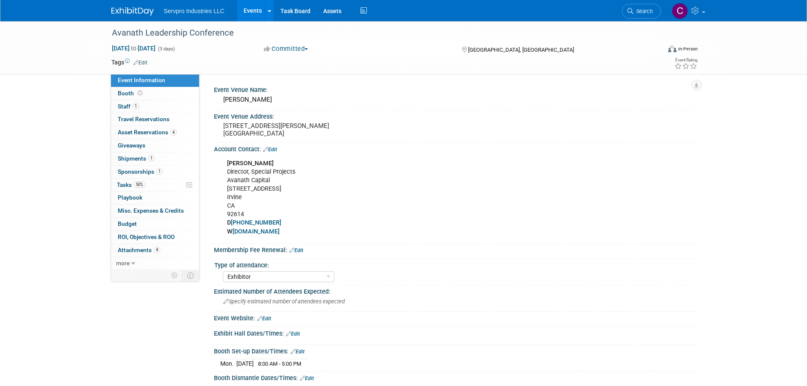
select select "Exhibitor"
click at [129, 107] on span "Staff 1" at bounding box center [128, 106] width 21 height 7
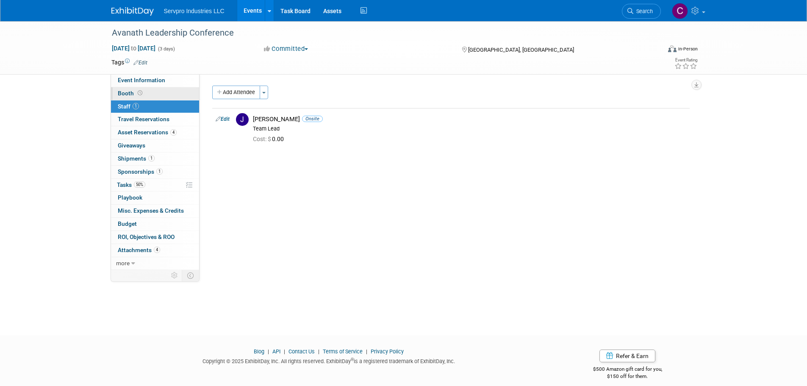
click at [125, 94] on span "Booth" at bounding box center [131, 93] width 26 height 7
